Goal: Task Accomplishment & Management: Manage account settings

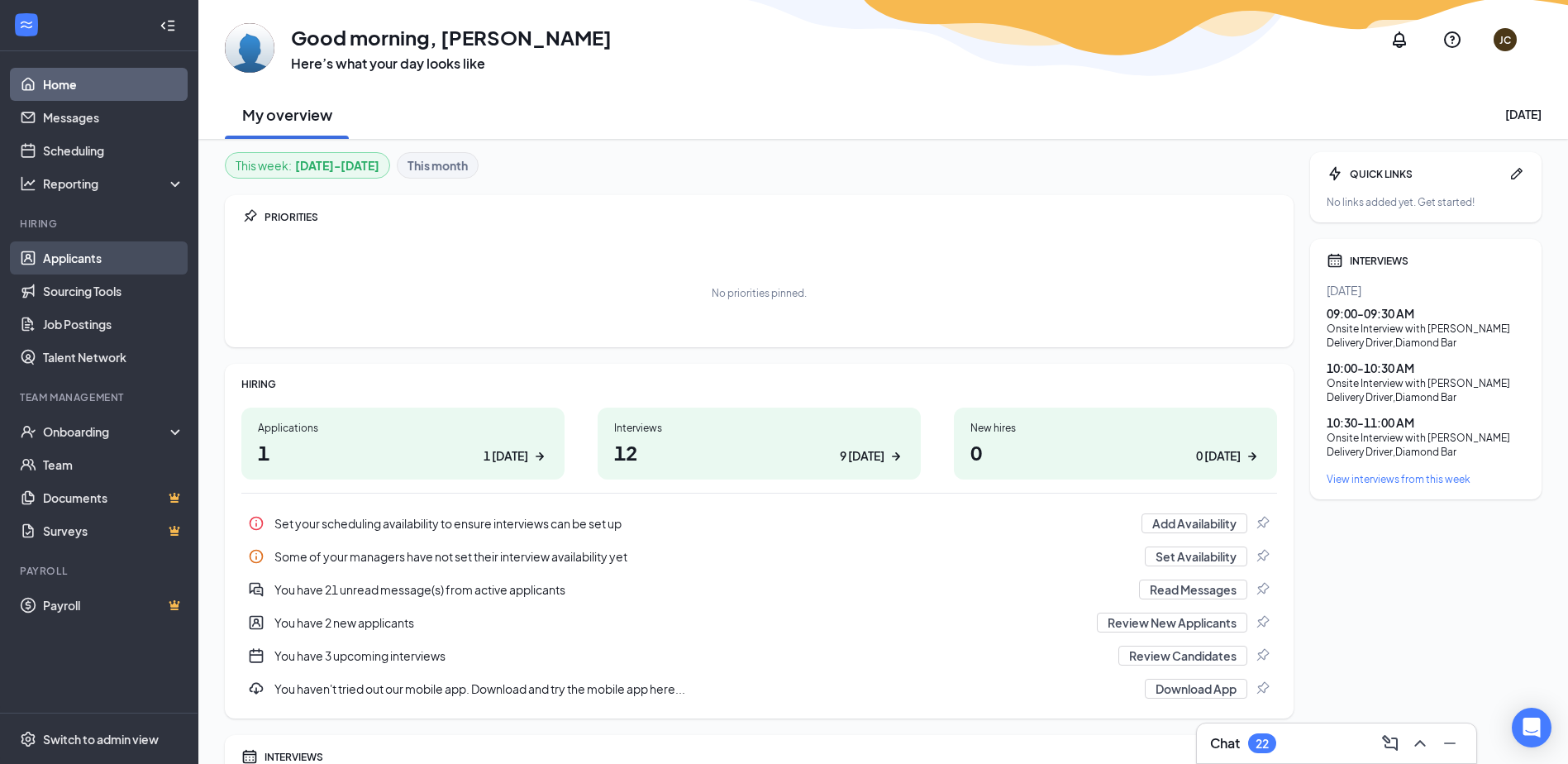
click at [77, 262] on link "Applicants" at bounding box center [114, 258] width 141 height 34
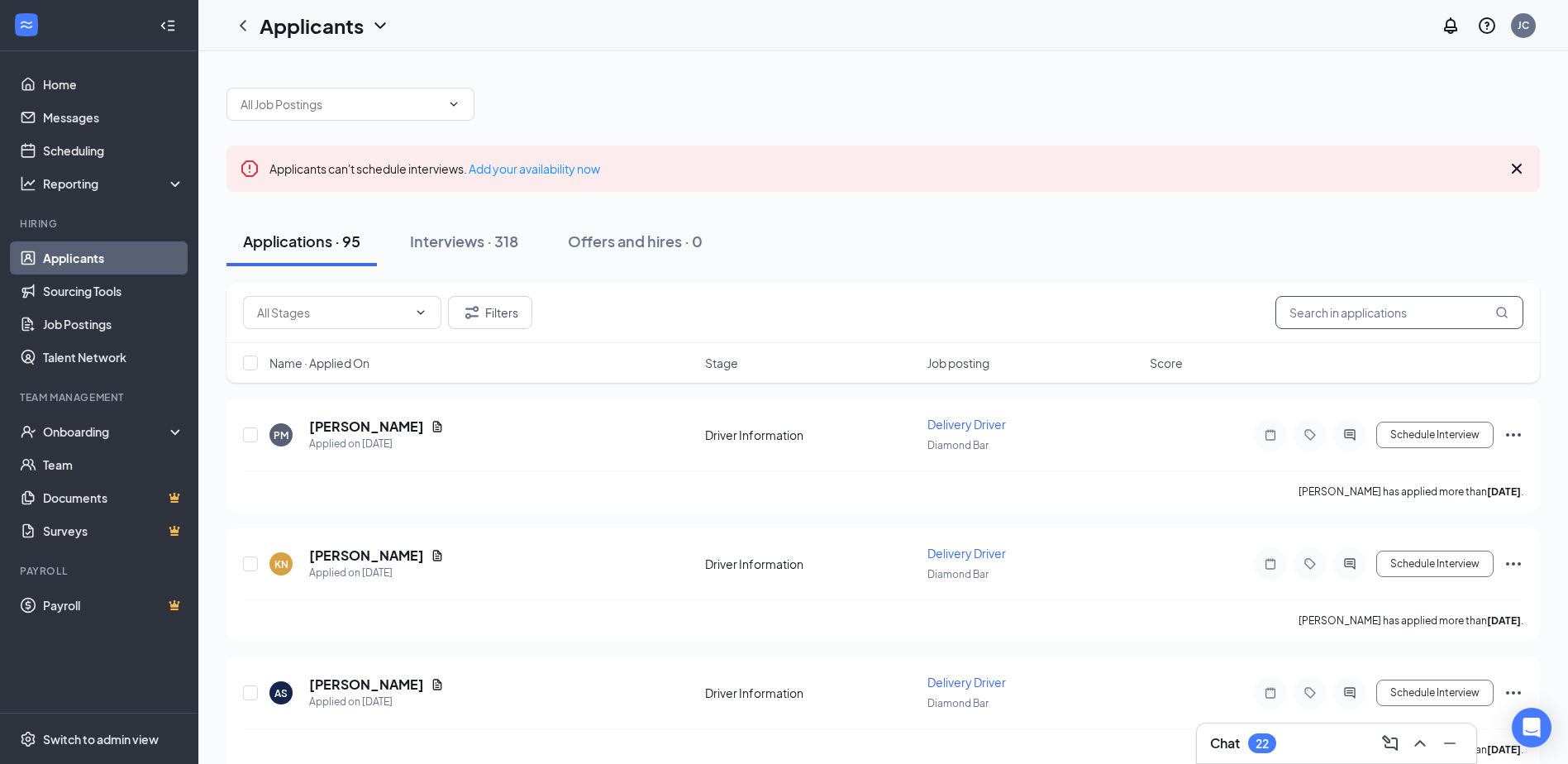
click at [1334, 309] on input "text" at bounding box center [1400, 313] width 248 height 34
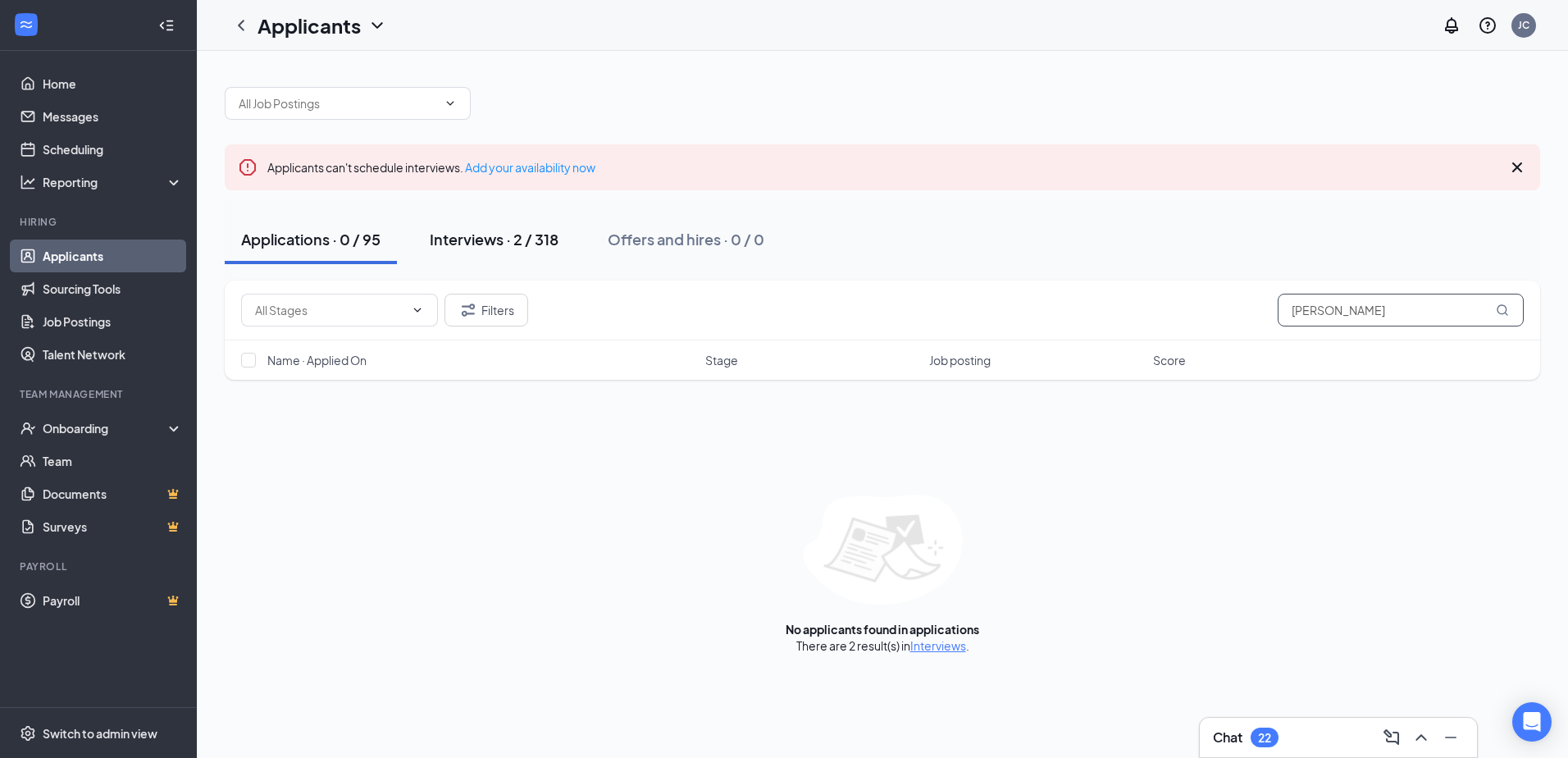
type input "[PERSON_NAME]"
click at [486, 242] on div "Interviews · 2 / 318" at bounding box center [493, 239] width 128 height 20
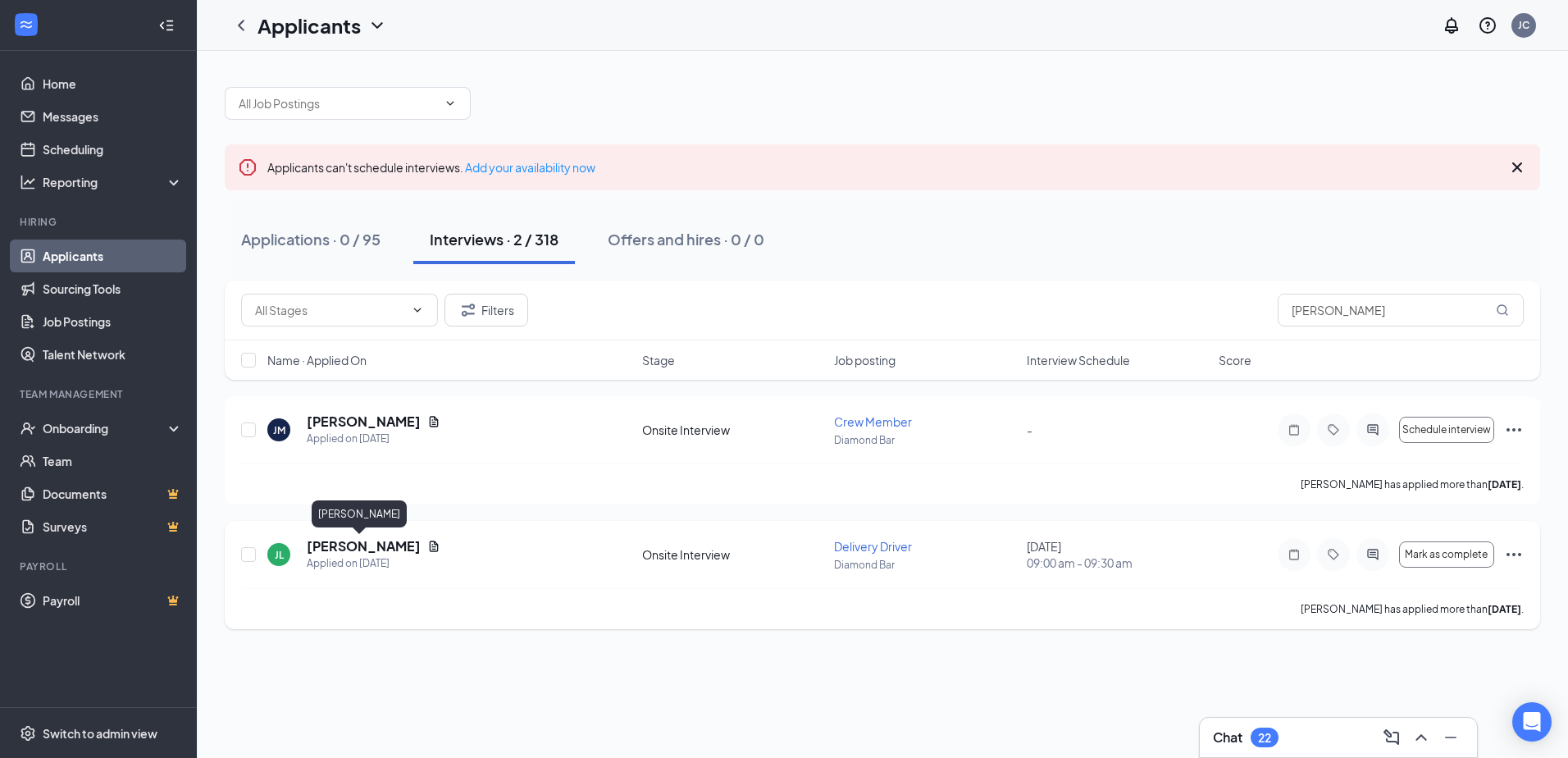
click at [338, 547] on h5 "[PERSON_NAME]" at bounding box center [363, 547] width 114 height 18
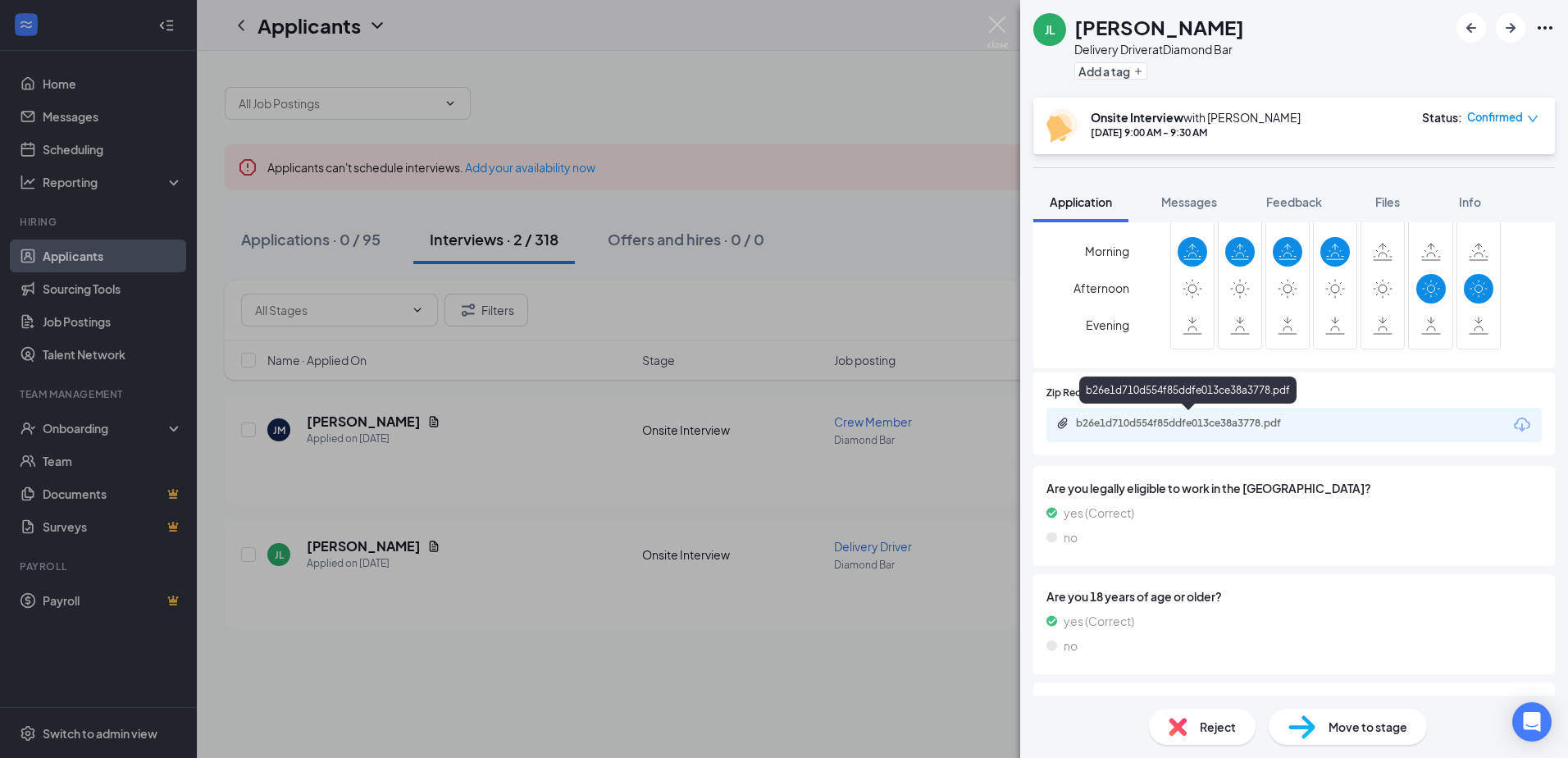
scroll to position [410, 0]
click at [1200, 421] on div "b26e1d710d554f85ddfe013ce38a3778.pdf" at bounding box center [1190, 420] width 230 height 13
